Goal: Task Accomplishment & Management: Complete application form

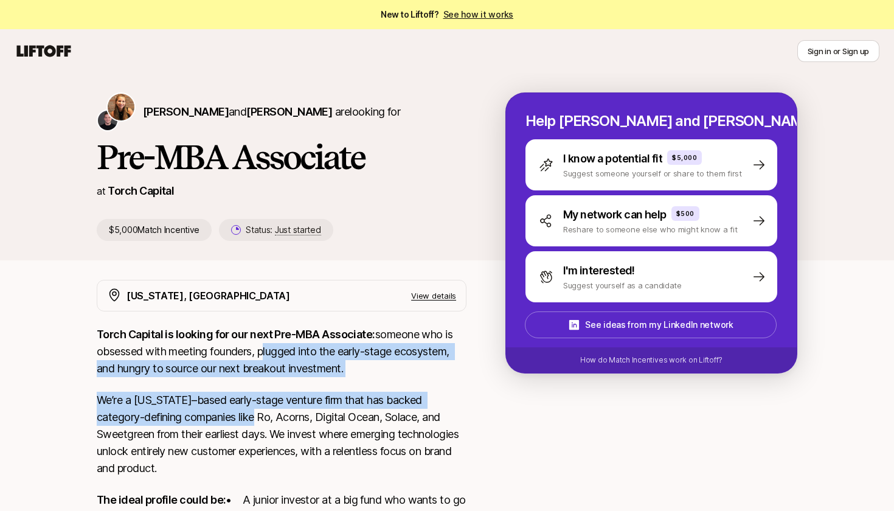
drag, startPoint x: 264, startPoint y: 348, endPoint x: 267, endPoint y: 407, distance: 58.4
click at [267, 407] on div "Torch Capital is looking for our next Pre-MBA Associate: someone who is obsesse…" at bounding box center [282, 500] width 370 height 348
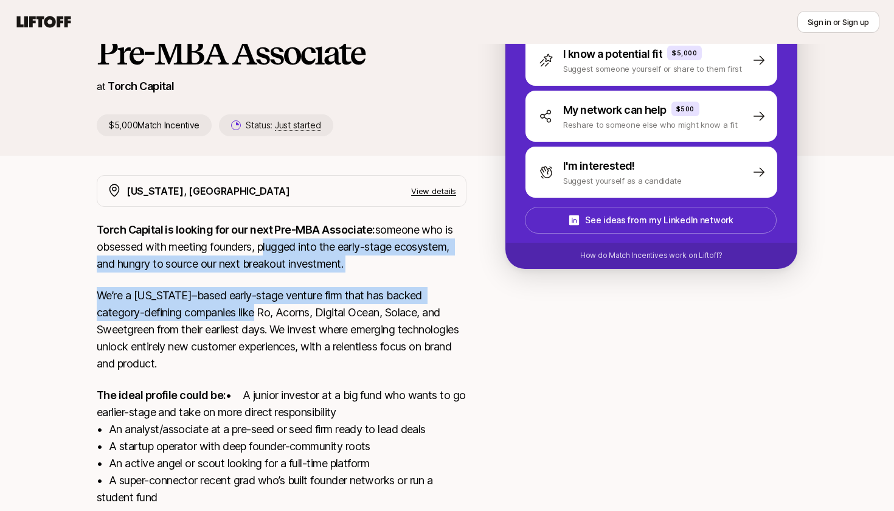
scroll to position [106, 0]
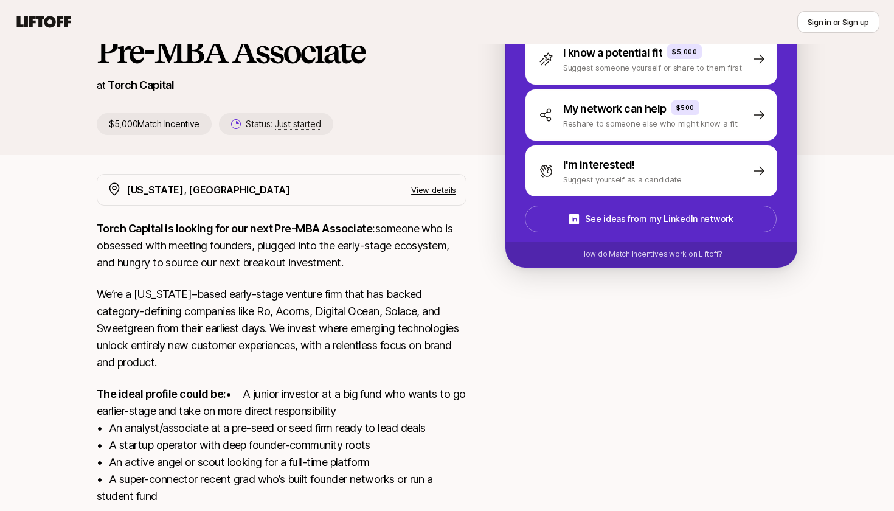
click at [245, 329] on p "We’re a [US_STATE]–based early-stage venture firm that has backed category-defi…" at bounding box center [282, 328] width 370 height 85
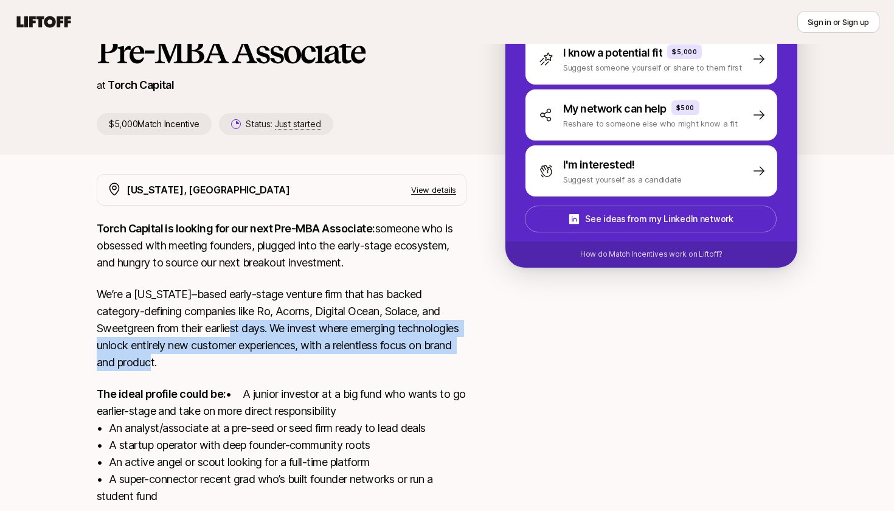
drag, startPoint x: 243, startPoint y: 323, endPoint x: 247, endPoint y: 367, distance: 43.3
click at [247, 368] on p "We’re a [US_STATE]–based early-stage venture firm that has backed category-defi…" at bounding box center [282, 328] width 370 height 85
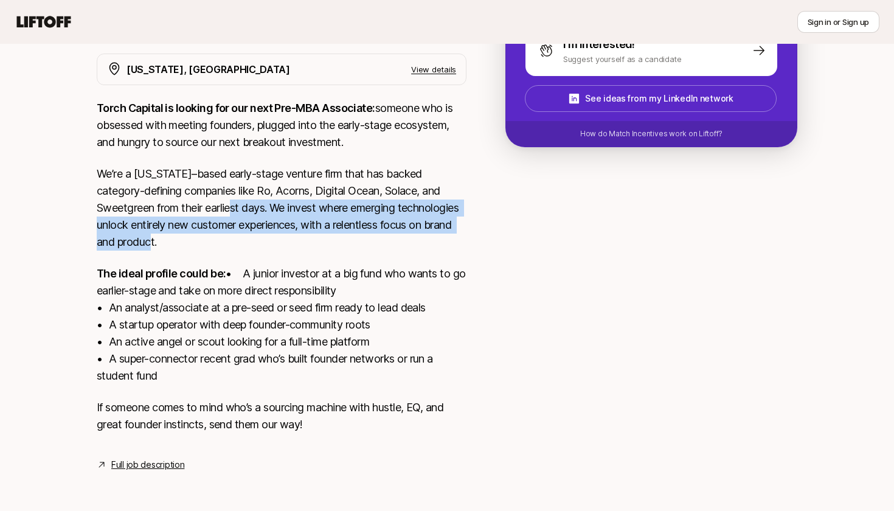
scroll to position [243, 0]
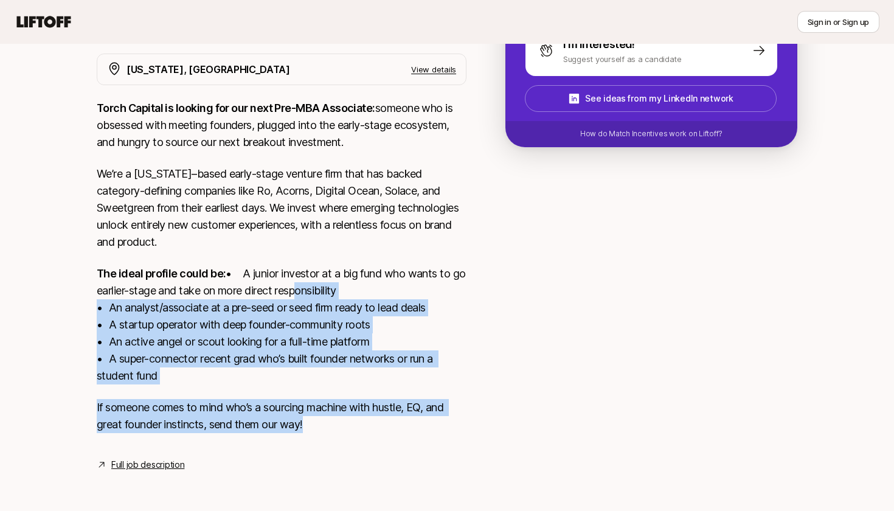
drag, startPoint x: 168, startPoint y: 284, endPoint x: 173, endPoint y: 444, distance: 160.5
click at [173, 444] on div "Torch Capital is looking for our next Pre-MBA Associate: someone who is obsesse…" at bounding box center [282, 274] width 370 height 348
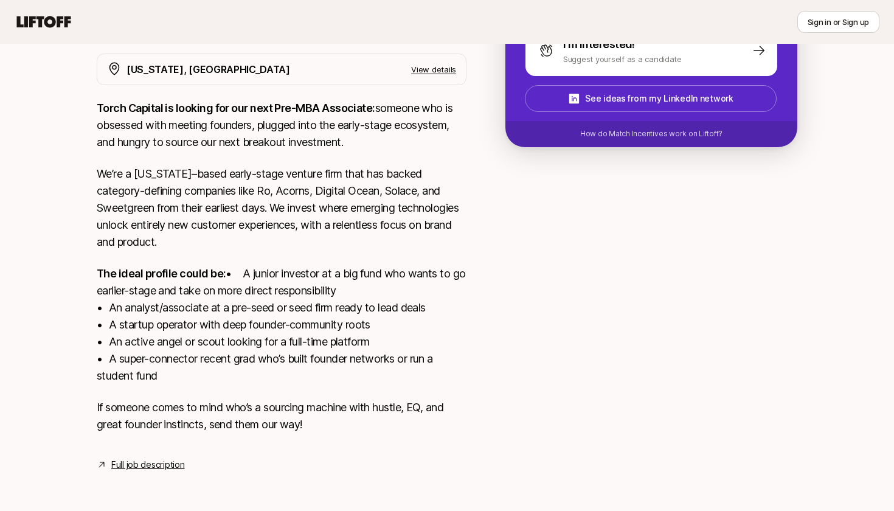
click at [175, 438] on div "Torch Capital is looking for our next Pre-MBA Associate: someone who is obsesse…" at bounding box center [282, 274] width 370 height 348
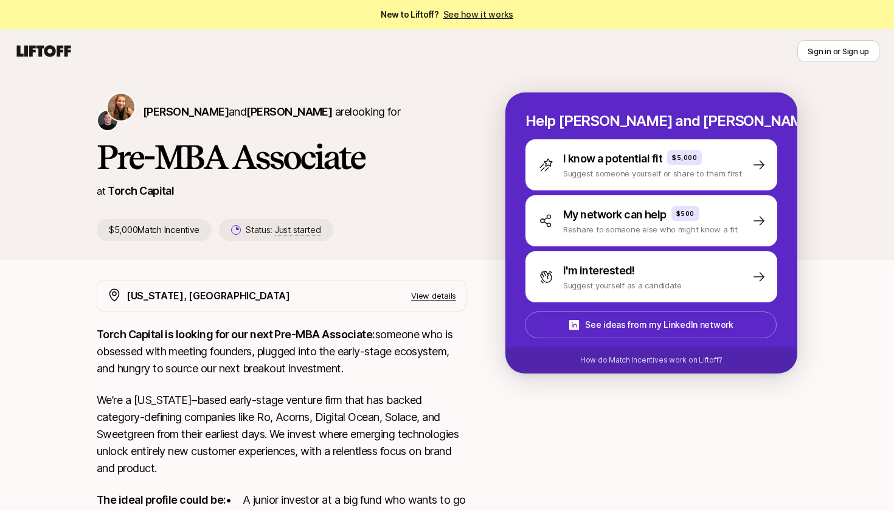
scroll to position [0, 0]
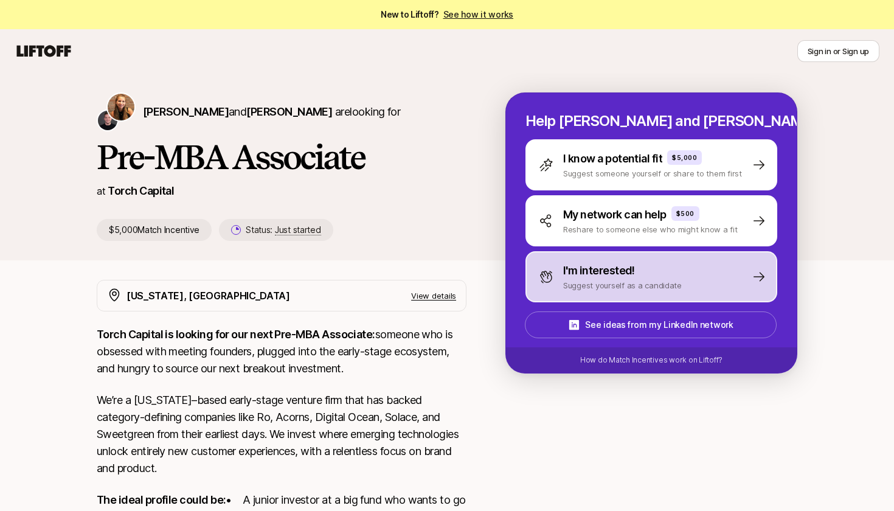
click at [618, 267] on p "I'm interested!" at bounding box center [599, 270] width 72 height 17
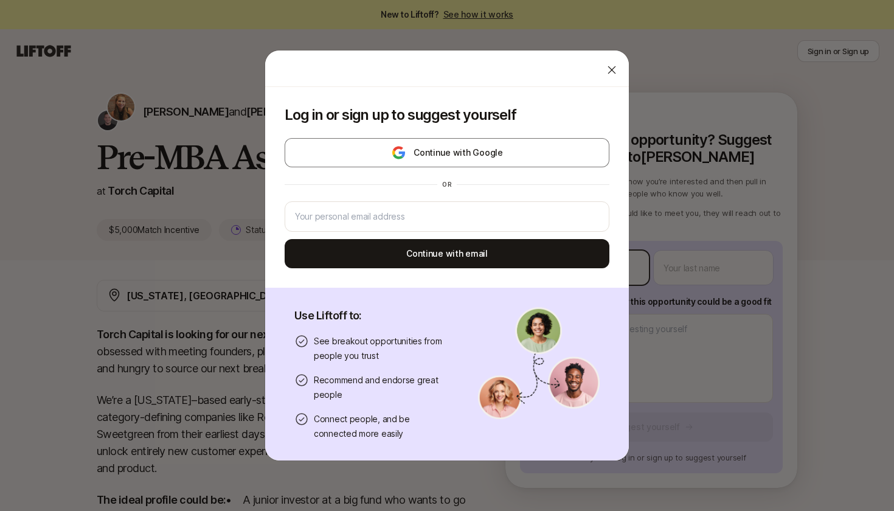
click at [618, 267] on body "New to Liftoff? See how it works Sign in or Sign up Sign in or Sign up [PERSON_…" at bounding box center [447, 255] width 894 height 511
click at [608, 67] on icon at bounding box center [611, 70] width 12 height 12
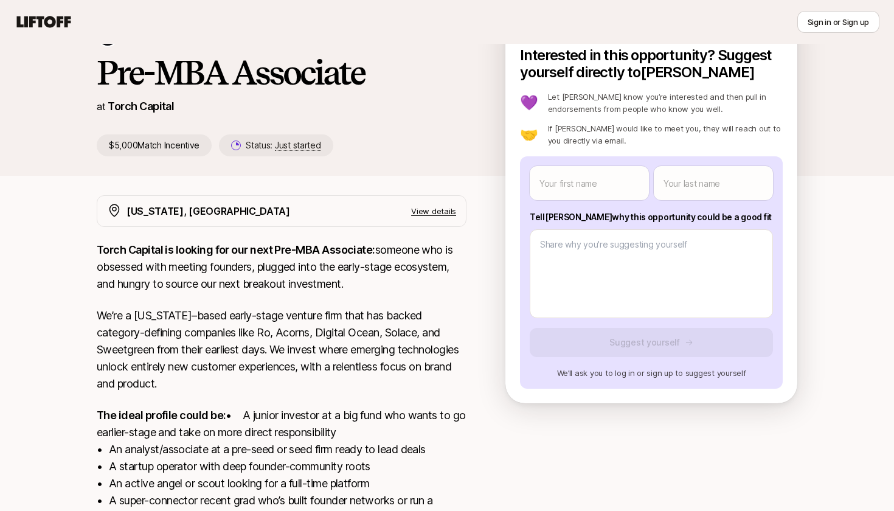
scroll to position [79, 0]
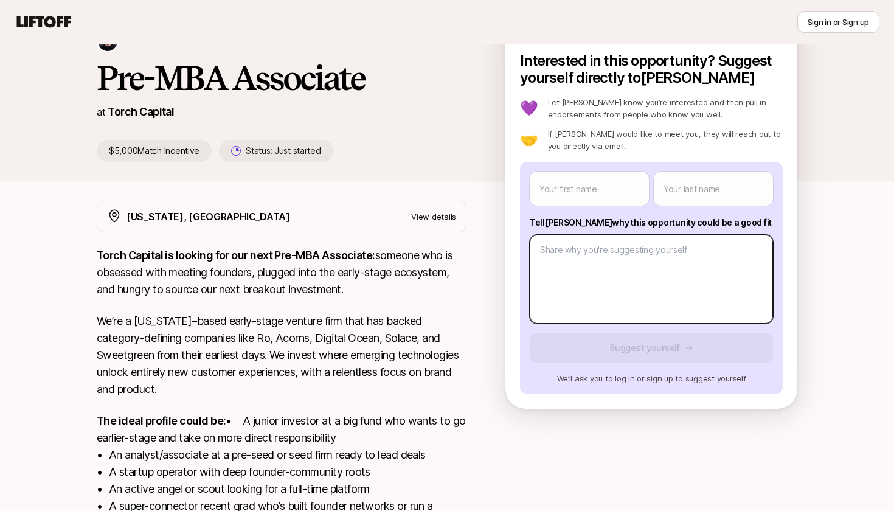
type textarea "x"
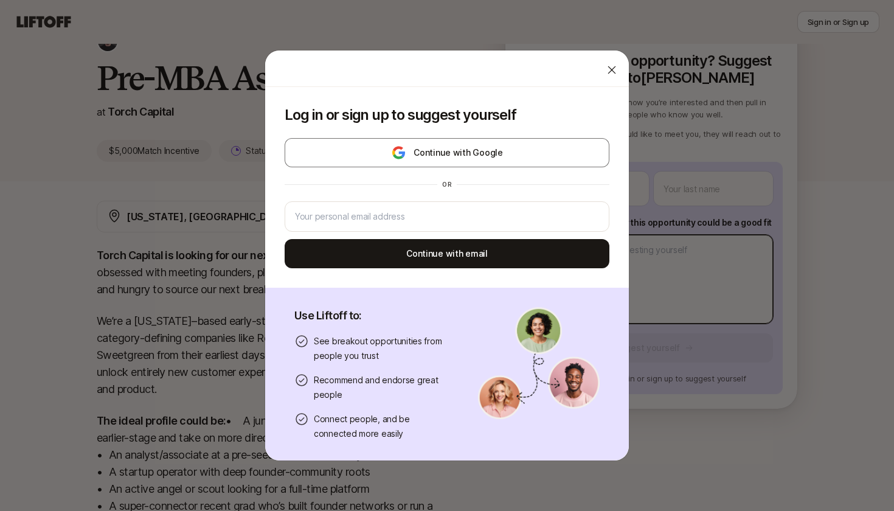
click at [635, 256] on body "New to Liftoff? See how it works Sign in or Sign up Sign in or Sign up [PERSON_…" at bounding box center [447, 176] width 894 height 511
click at [426, 227] on div at bounding box center [446, 216] width 325 height 30
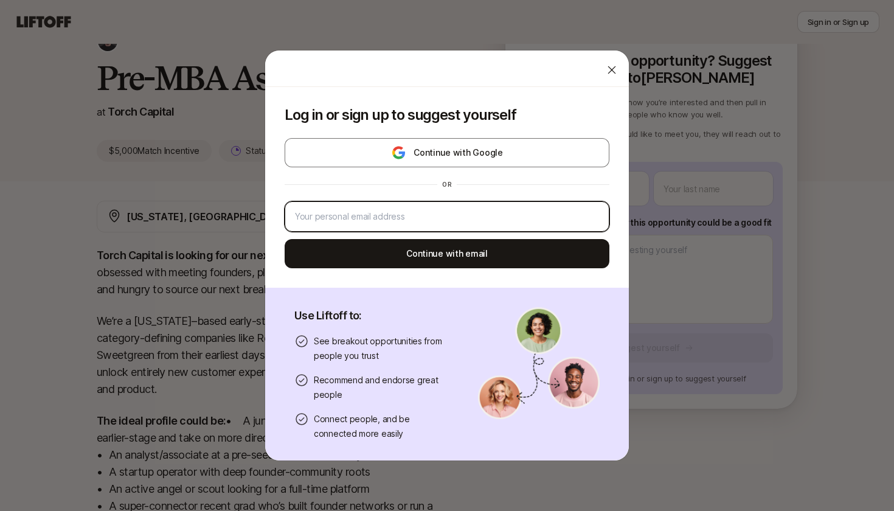
click at [432, 218] on input "email" at bounding box center [447, 216] width 304 height 15
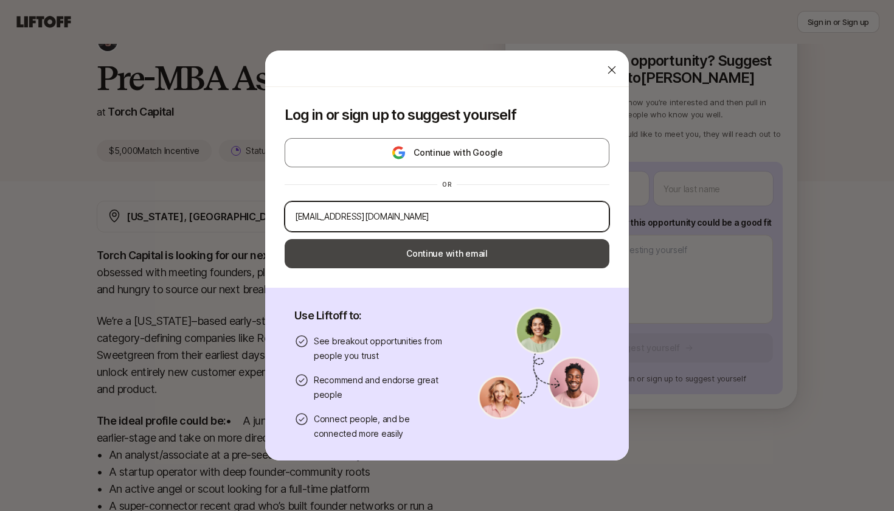
type input "[EMAIL_ADDRESS][DOMAIN_NAME]"
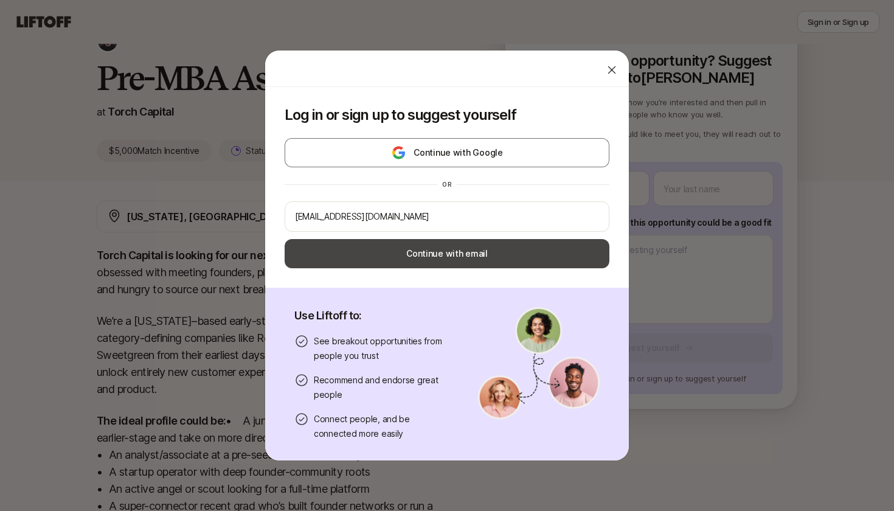
click at [471, 252] on button "Continue with email" at bounding box center [446, 253] width 325 height 29
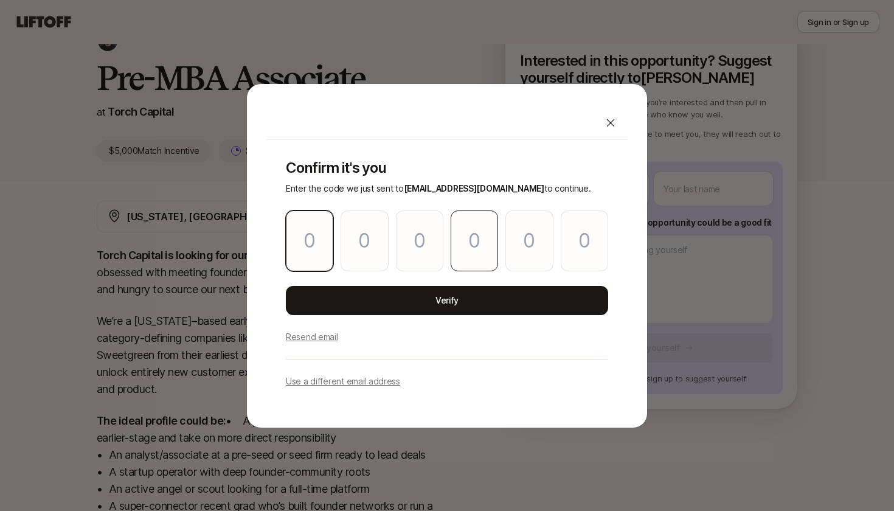
click at [311, 234] on input "Please enter OTP character 1" at bounding box center [309, 240] width 47 height 61
click at [305, 233] on input "Please enter OTP character 1" at bounding box center [309, 240] width 47 height 61
paste input "7"
type input "7"
type input "0"
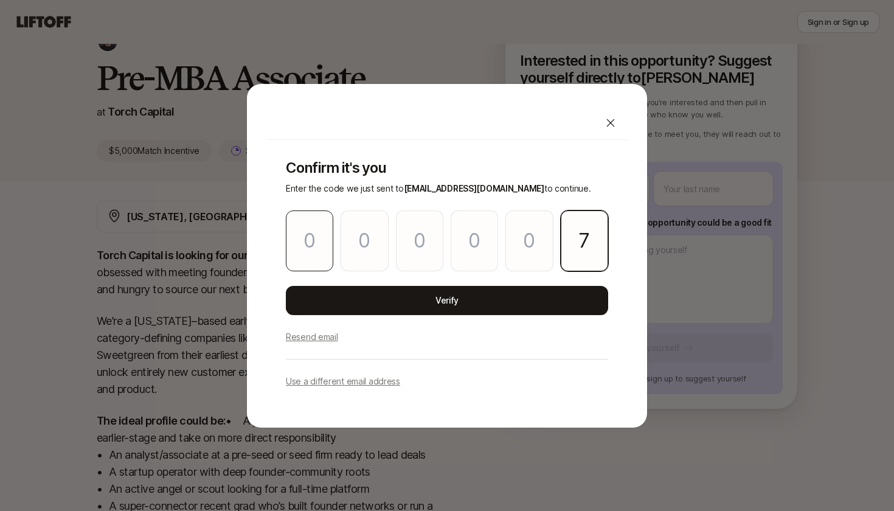
type input "4"
type input "5"
type input "6"
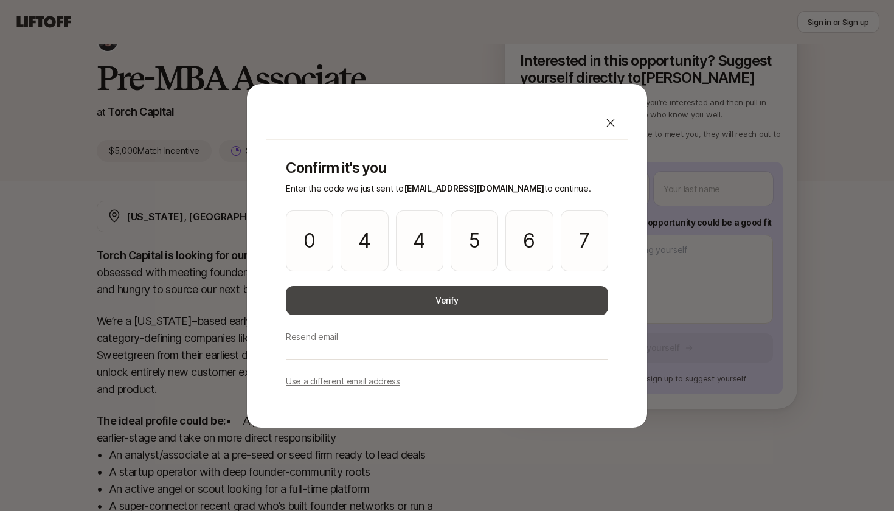
click at [416, 298] on button "Verify" at bounding box center [447, 300] width 322 height 29
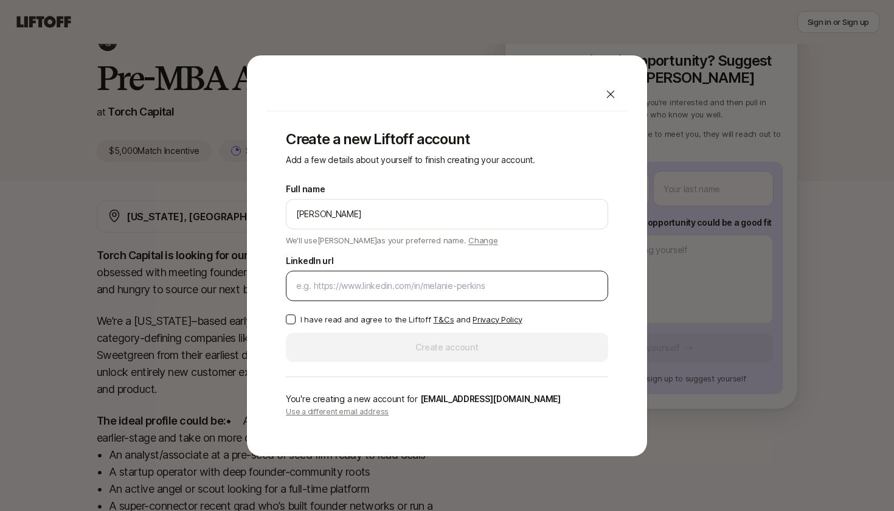
type input "[PERSON_NAME]"
click at [410, 291] on input "LinkedIn url" at bounding box center [446, 285] width 301 height 15
paste input "[URL][DOMAIN_NAME][PERSON_NAME]"
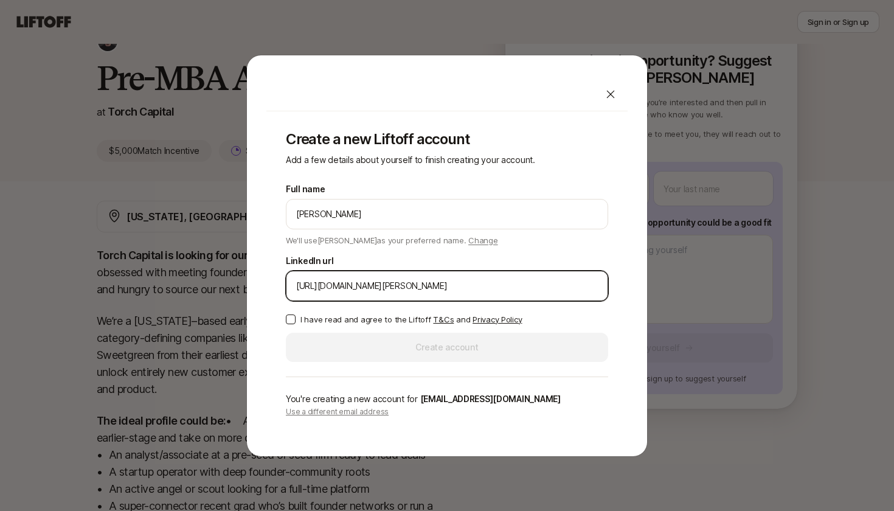
type input "[URL][DOMAIN_NAME][PERSON_NAME]"
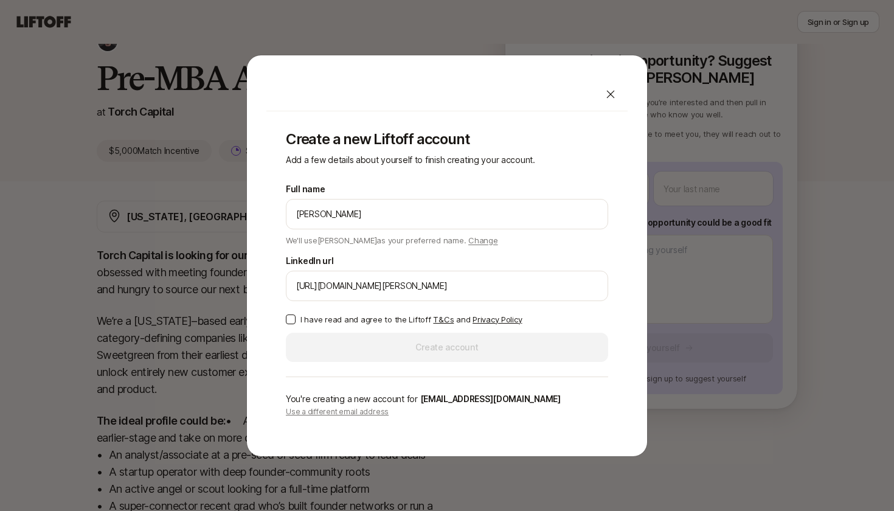
click at [289, 321] on button "I have read and agree to the Liftoff T&Cs and Privacy Policy" at bounding box center [291, 319] width 10 height 10
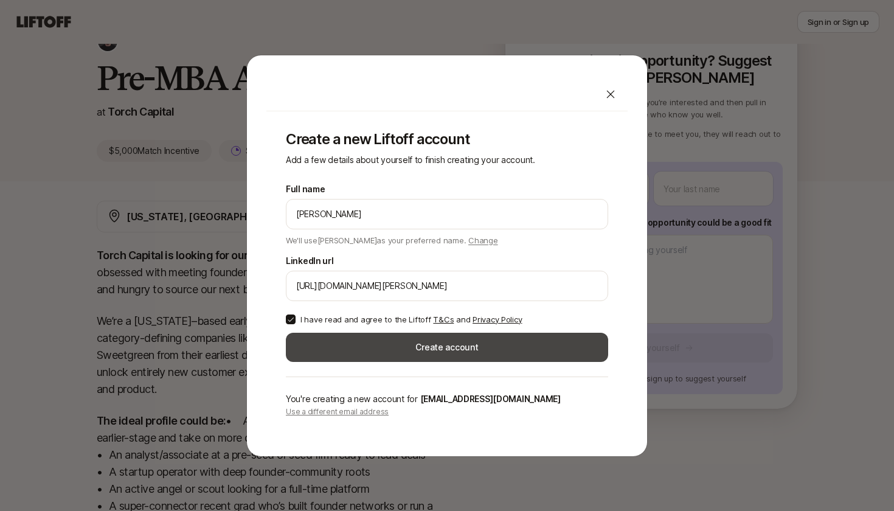
click at [328, 348] on button "Create account" at bounding box center [447, 346] width 322 height 29
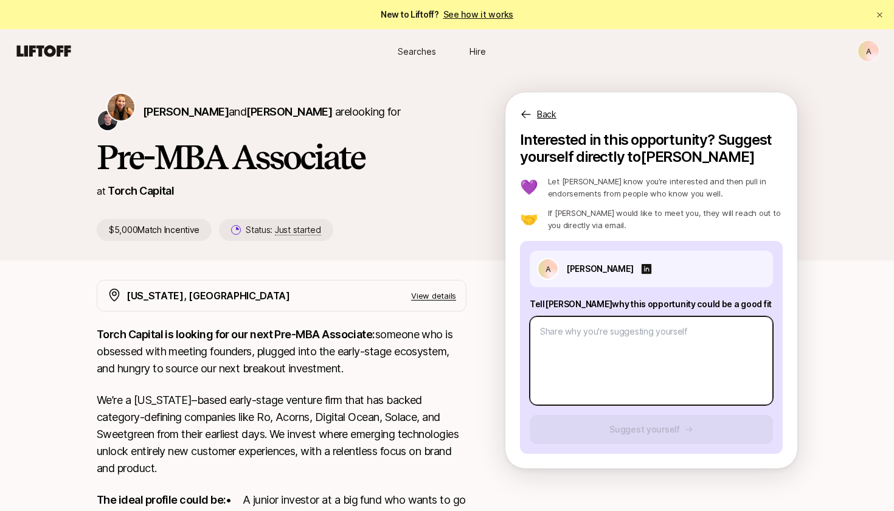
click at [647, 339] on textarea at bounding box center [650, 360] width 243 height 89
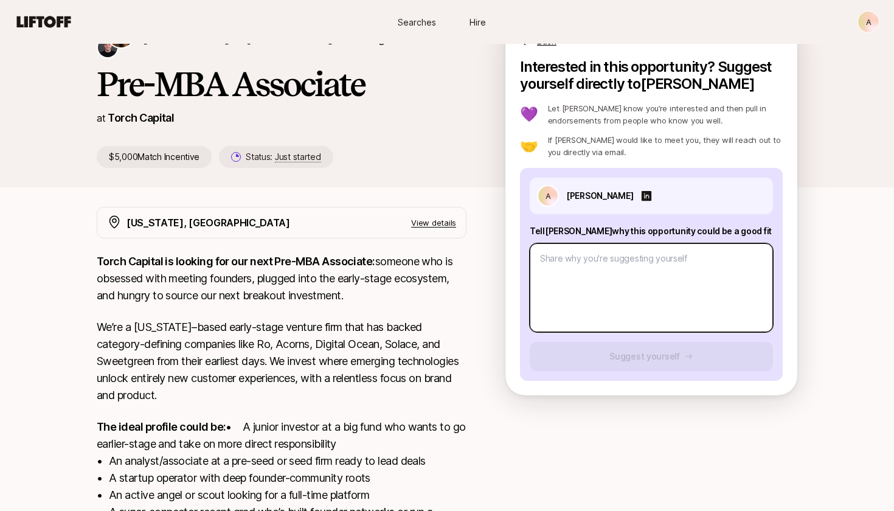
scroll to position [74, 0]
click at [576, 275] on textarea at bounding box center [650, 287] width 243 height 89
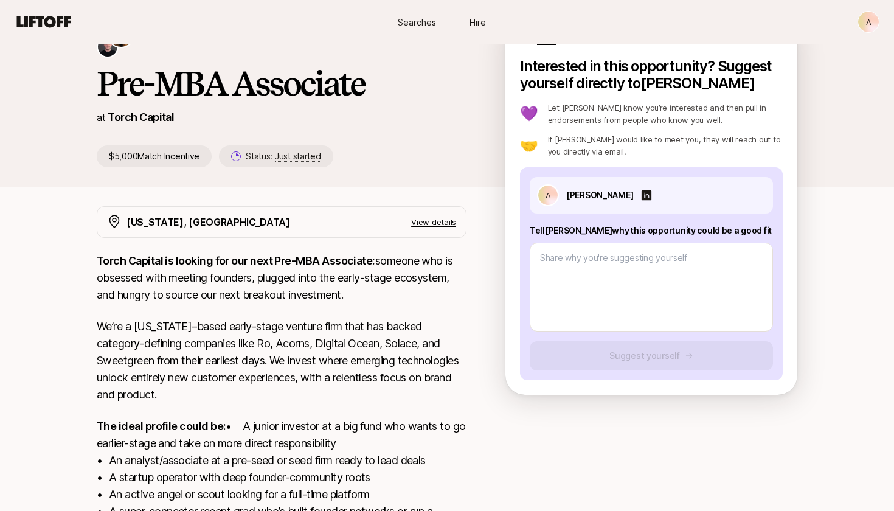
drag, startPoint x: 530, startPoint y: 228, endPoint x: 737, endPoint y: 230, distance: 206.7
click at [737, 231] on p "Tell [PERSON_NAME] why this opportunity could be a good fit" at bounding box center [650, 230] width 243 height 15
copy p "Tell [PERSON_NAME] why this opportunity could be a good fit"
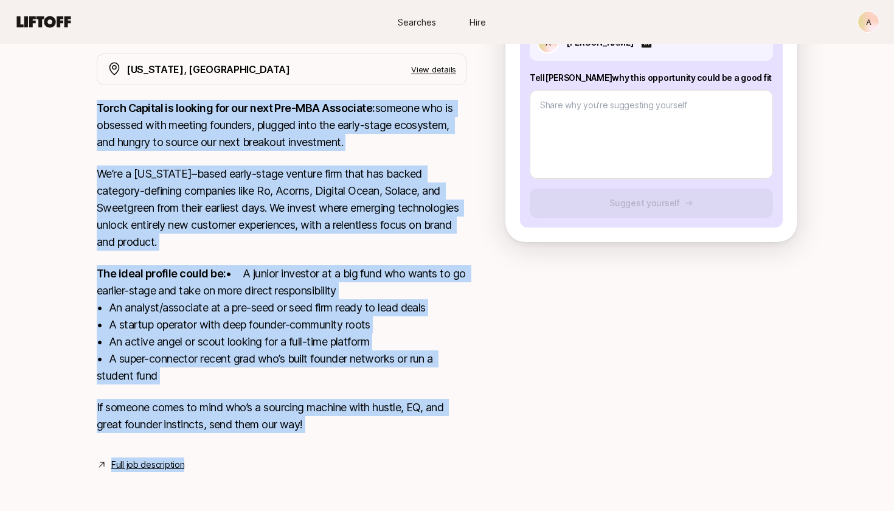
scroll to position [243, 0]
drag, startPoint x: 97, startPoint y: 257, endPoint x: 346, endPoint y: 419, distance: 297.2
click at [346, 419] on div "Torch Capital is looking for our next Pre-MBA Associate: someone who is obsesse…" at bounding box center [282, 274] width 370 height 348
copy div "Lorem Ipsumdo si ametcon adi eli sedd Eiu-TEM Incididun: utlabor etd ma aliquae…"
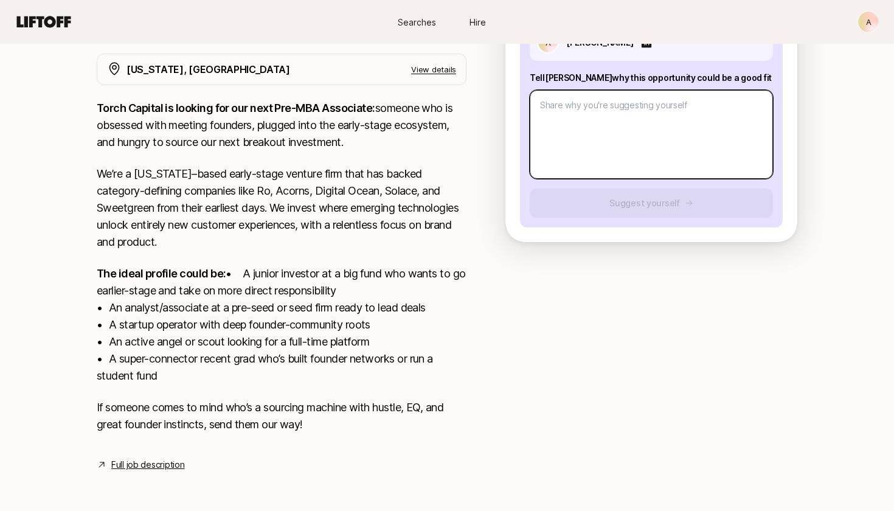
click at [697, 122] on textarea at bounding box center [650, 134] width 243 height 89
paste textarea "I’ve been immersed in the startup and venture ecosystem for the past three year…"
type textarea "x"
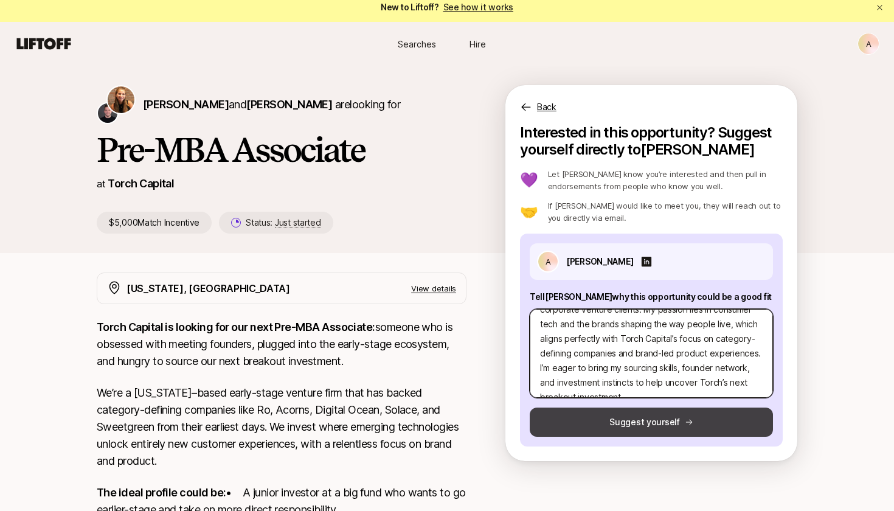
scroll to position [10, 0]
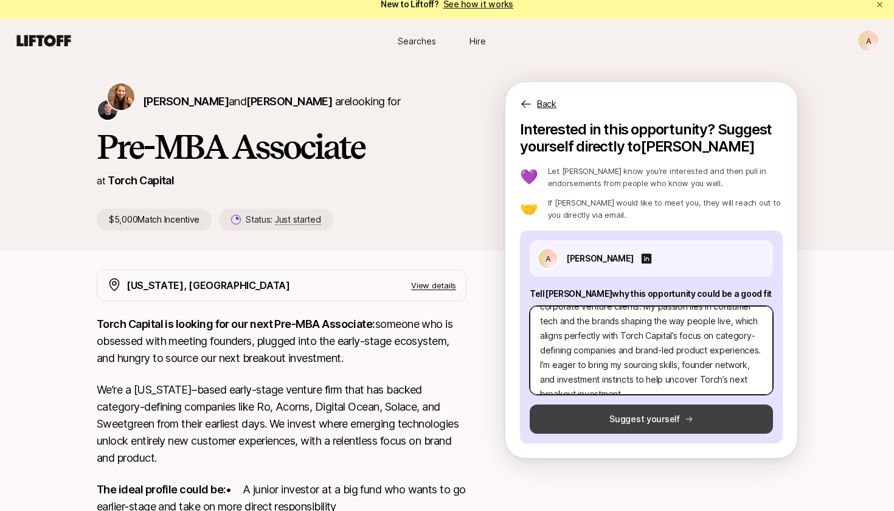
type textarea "I’ve been immersed in the startup and venture ecosystem for the past three year…"
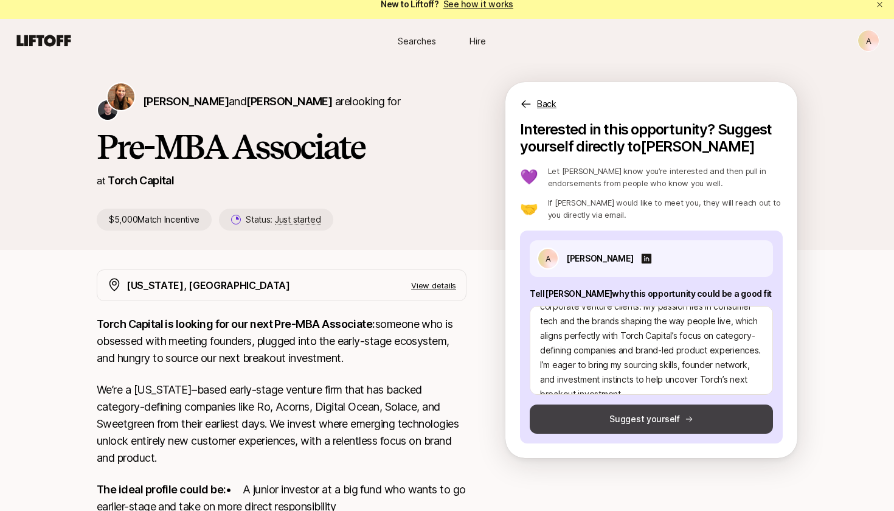
click at [602, 427] on button "Suggest yourself" at bounding box center [650, 418] width 243 height 29
type textarea "x"
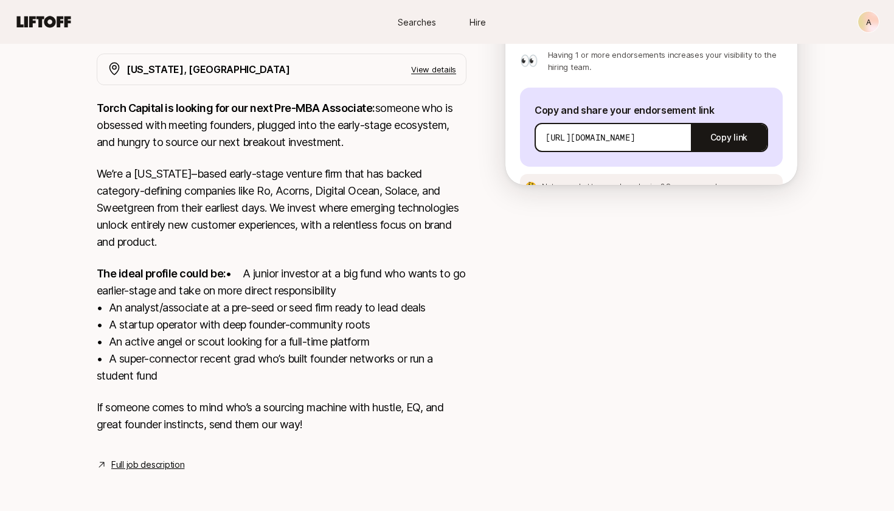
scroll to position [243, 0]
click at [142, 463] on link "Full job description" at bounding box center [147, 464] width 73 height 15
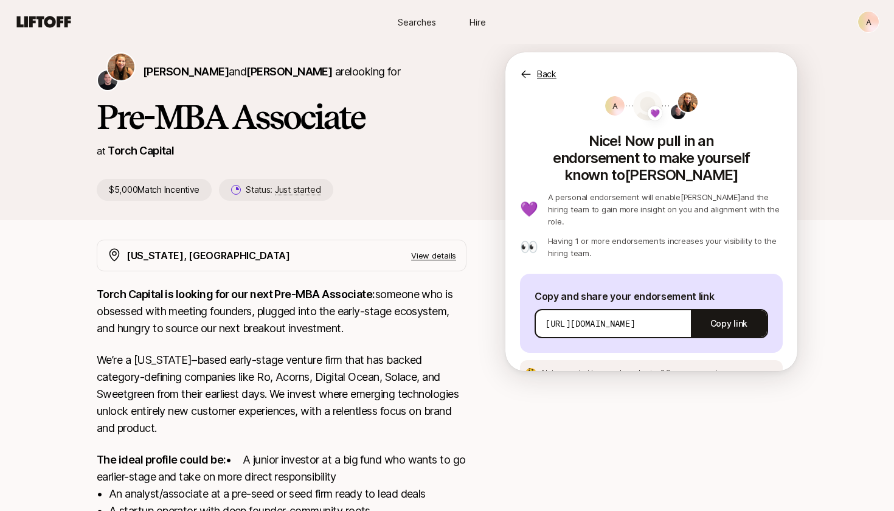
scroll to position [31, 0]
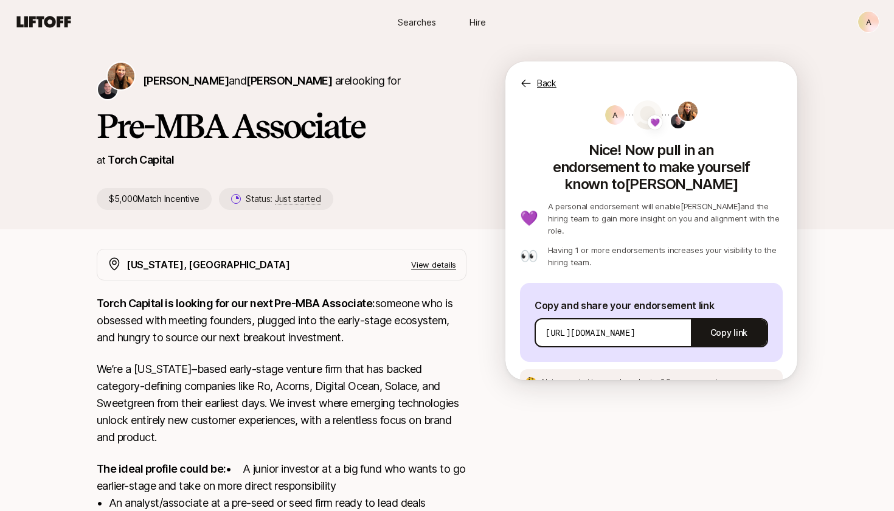
click at [540, 79] on p "Back" at bounding box center [546, 83] width 19 height 15
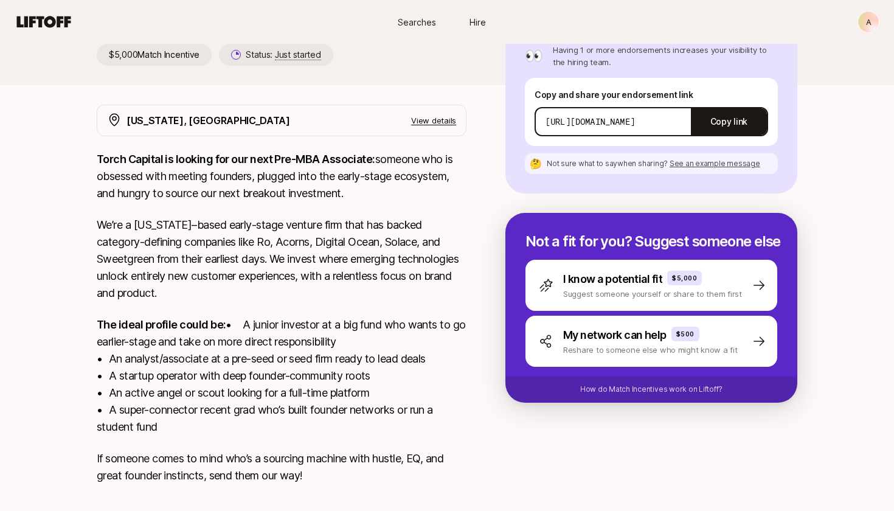
scroll to position [176, 0]
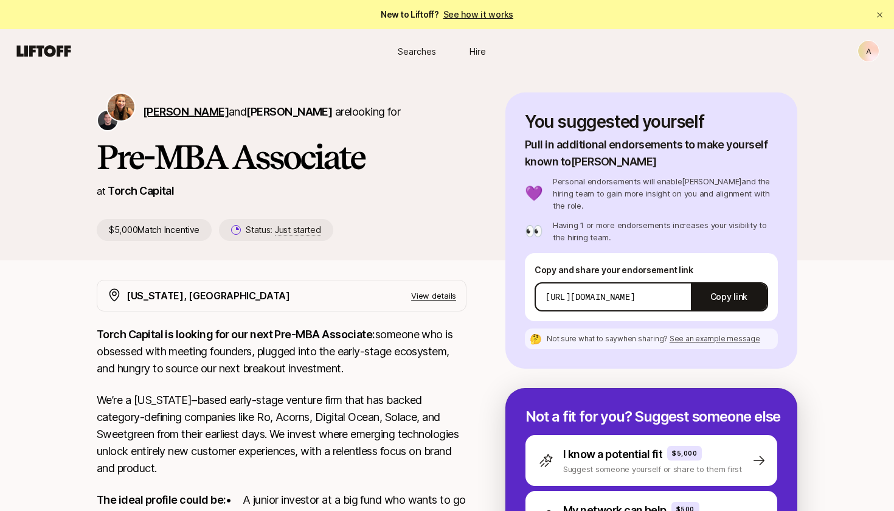
click at [174, 108] on span "[PERSON_NAME]" at bounding box center [186, 111] width 86 height 13
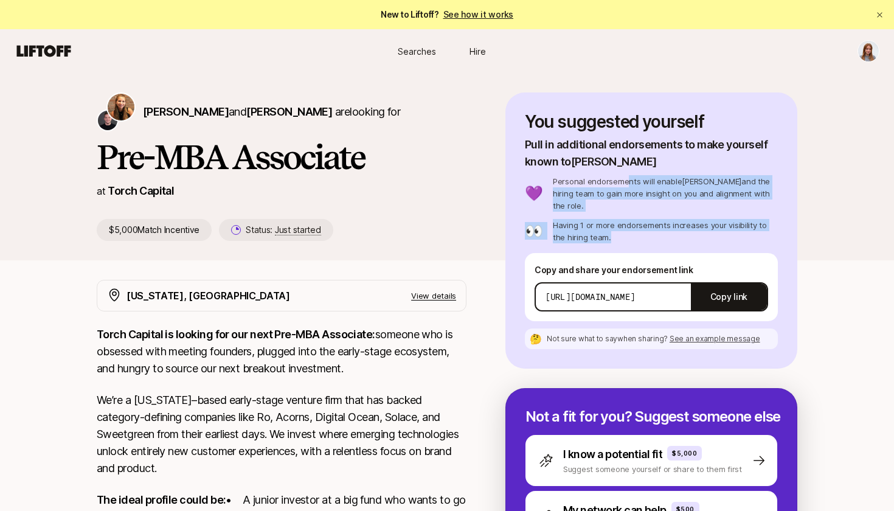
drag, startPoint x: 626, startPoint y: 182, endPoint x: 636, endPoint y: 226, distance: 45.0
click at [636, 226] on div "💜 Personal endorsements will enable [PERSON_NAME] and the hiring team to gain m…" at bounding box center [651, 209] width 253 height 68
click at [636, 226] on p "Having 1 or more endorsements increases your visibility to the hiring team." at bounding box center [665, 231] width 225 height 24
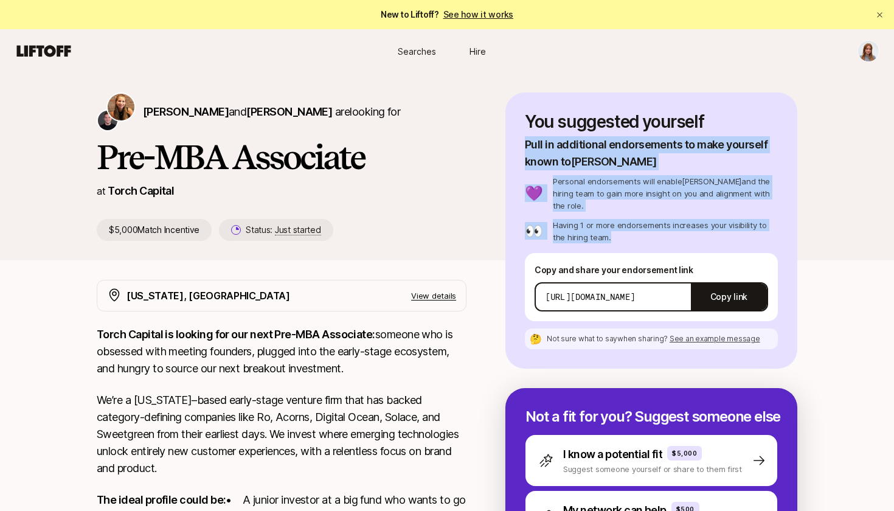
drag, startPoint x: 523, startPoint y: 142, endPoint x: 669, endPoint y: 225, distance: 167.1
click at [669, 227] on div "You suggested yourself Pull in additional endorsements to make yourself known t…" at bounding box center [651, 230] width 292 height 276
copy div "Pull in additional endorsements to make yourself known to [PERSON_NAME] 💜 Perso…"
click at [730, 283] on button "Copy link" at bounding box center [729, 297] width 76 height 34
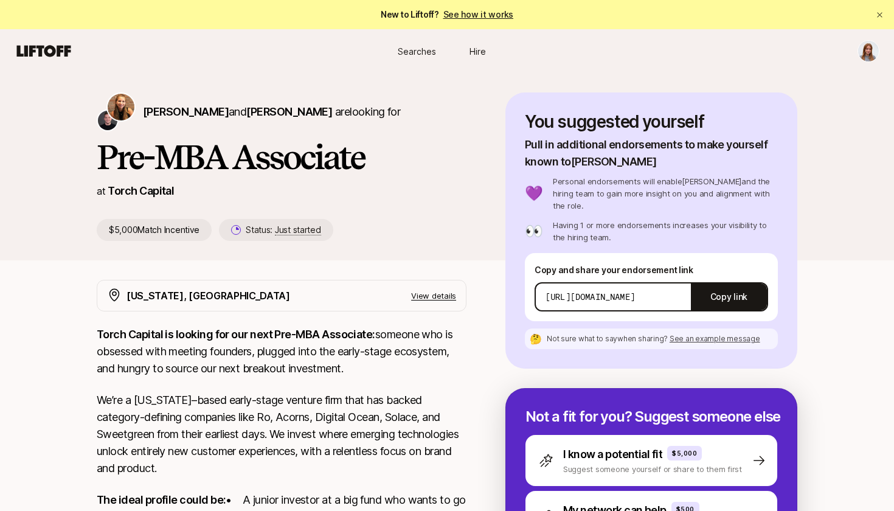
click at [191, 385] on div "Torch Capital is looking for our next Pre-MBA Associate: someone who is obsesse…" at bounding box center [282, 500] width 370 height 348
